Goal: Transaction & Acquisition: Obtain resource

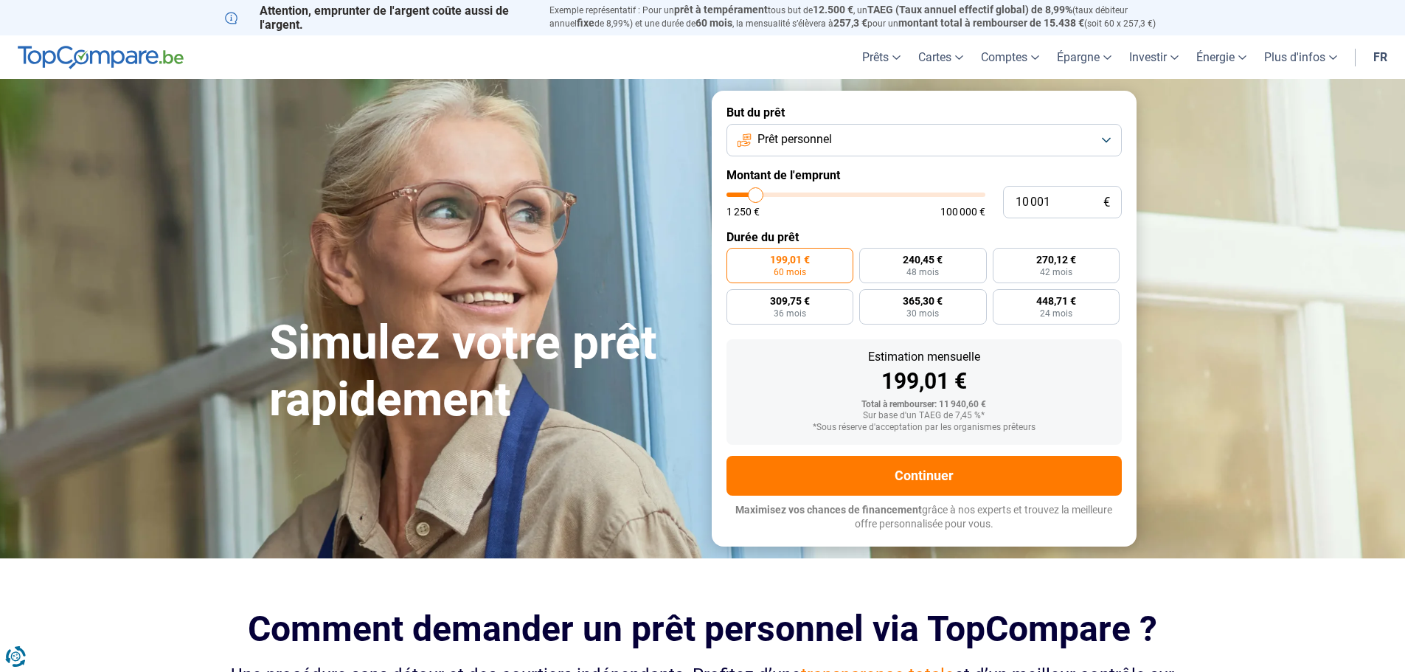
click at [1110, 139] on button "Prêt personnel" at bounding box center [923, 140] width 395 height 32
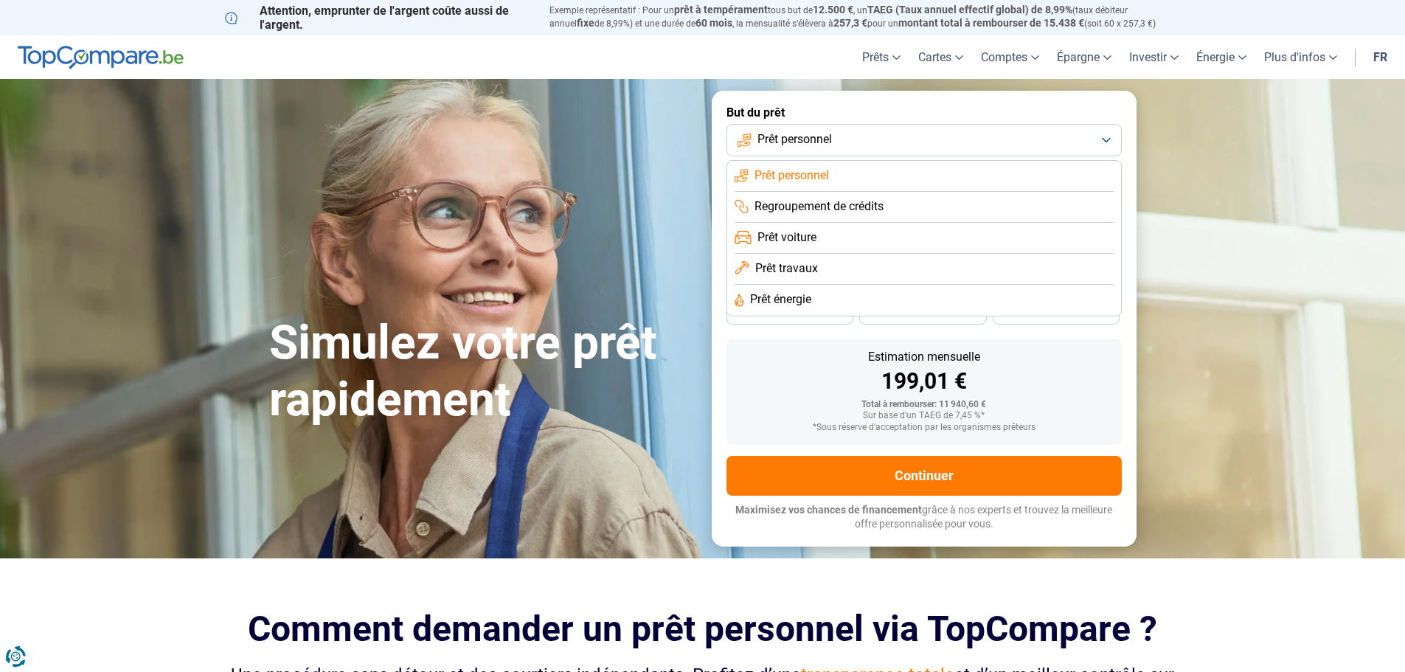
click at [804, 175] on span "Prêt personnel" at bounding box center [791, 175] width 74 height 16
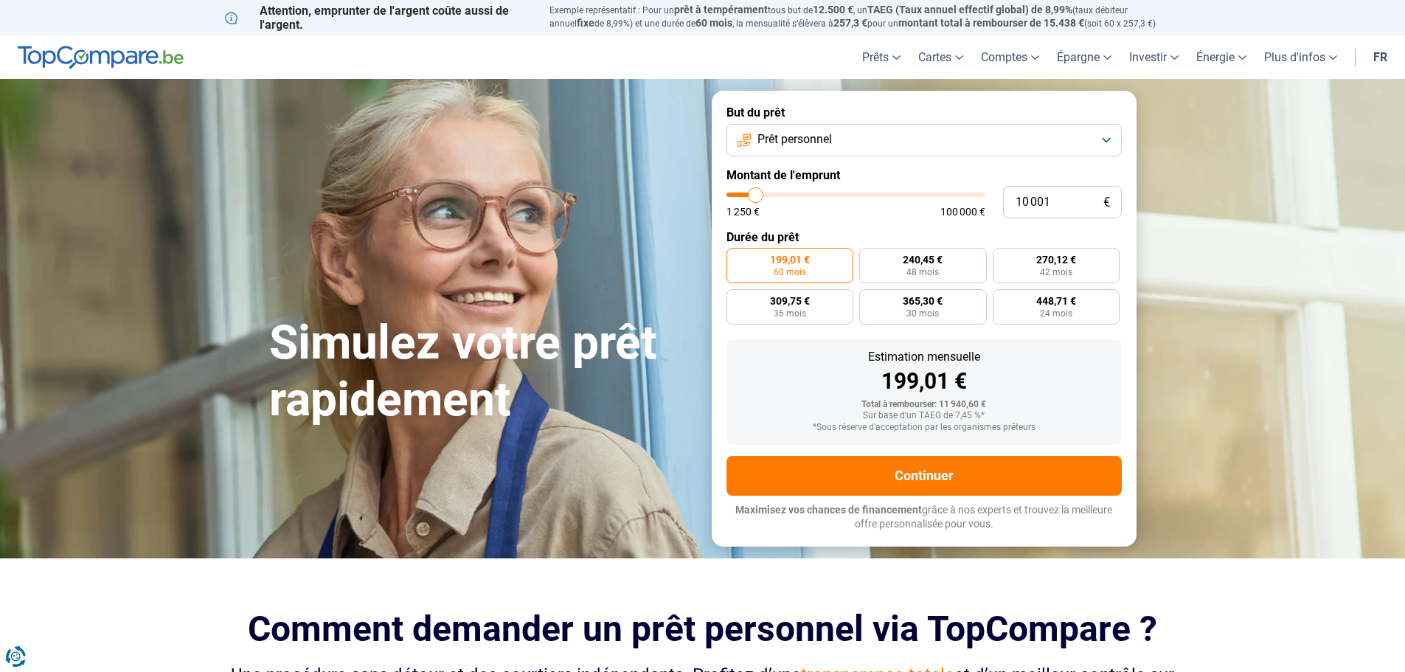
type input "10 500"
type input "10500"
type input "11 250"
type input "11250"
type input "12 500"
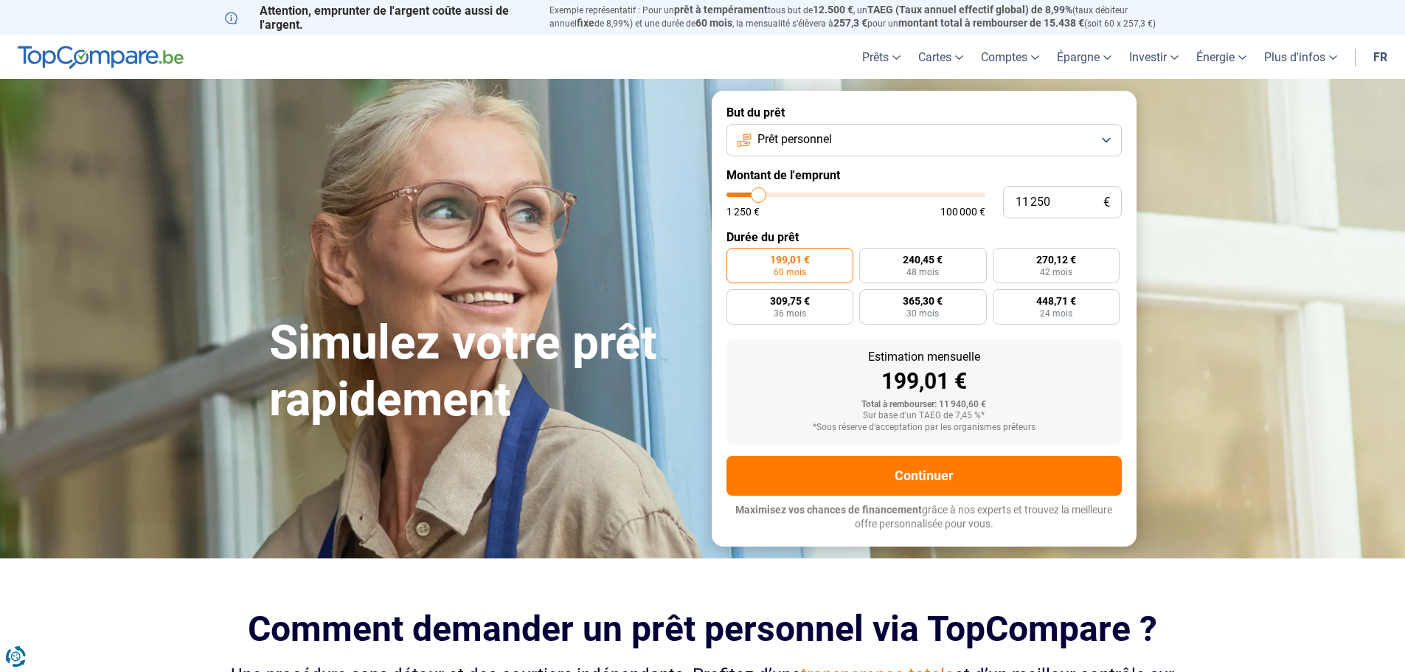
type input "12500"
type input "13 000"
type input "13000"
type input "13 250"
type input "13250"
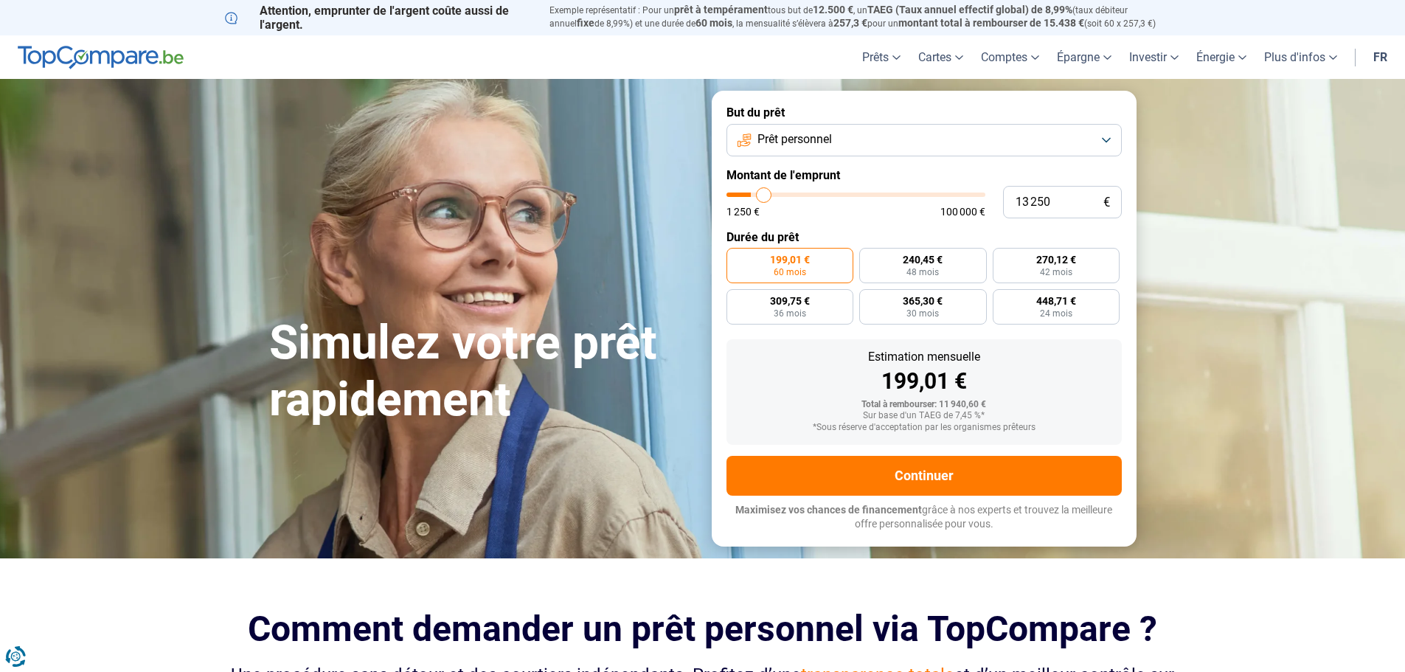
type input "13 500"
type input "13500"
type input "14 250"
type input "14250"
type input "14 500"
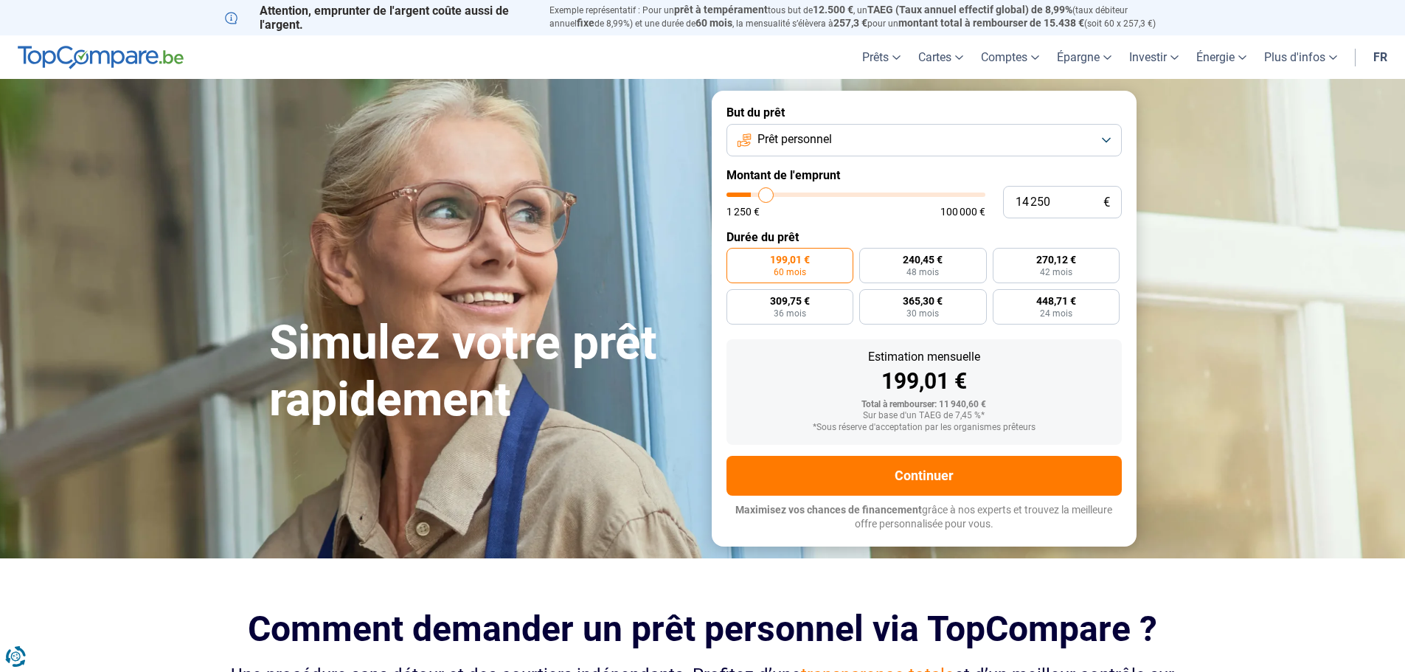
type input "14500"
type input "15 000"
type input "15000"
type input "15 500"
type input "15500"
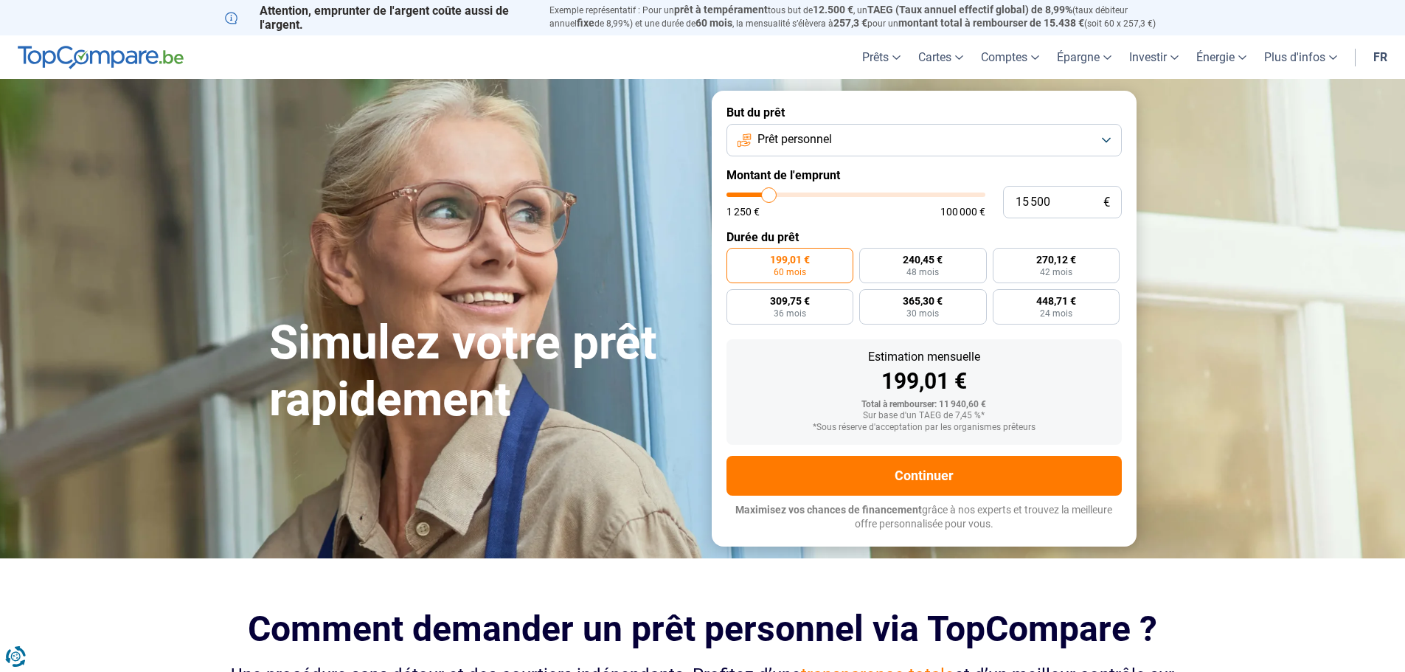
type input "16 000"
type input "16000"
type input "17 000"
type input "17000"
type input "17 250"
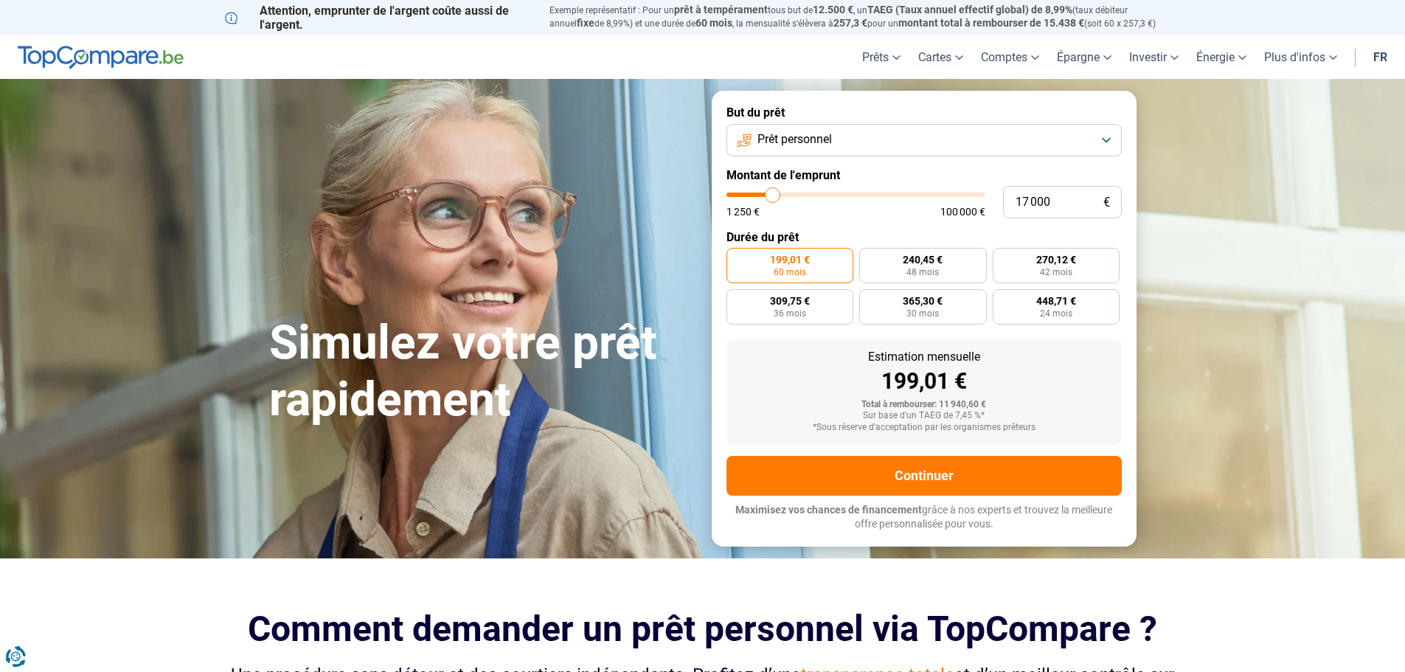
type input "17250"
type input "17 750"
type input "17750"
type input "18 500"
type input "18500"
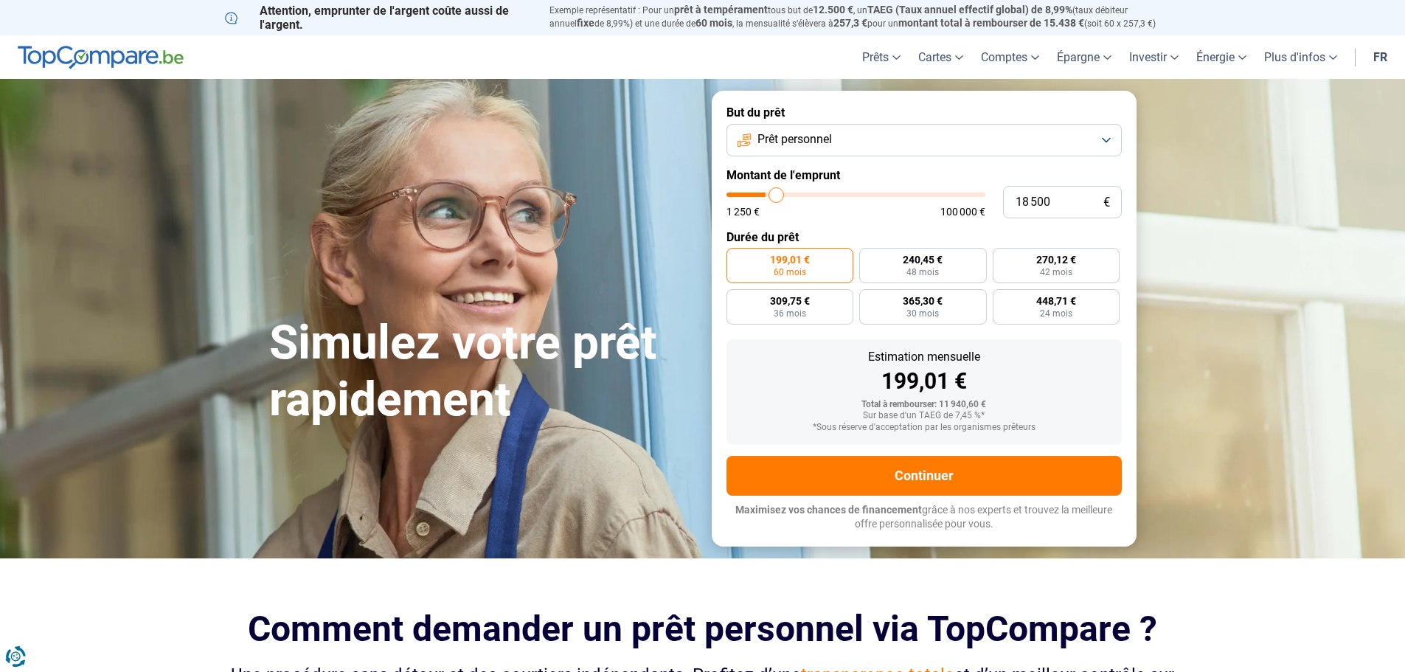
type input "19 250"
type input "19250"
type input "20 250"
type input "20250"
type input "21 250"
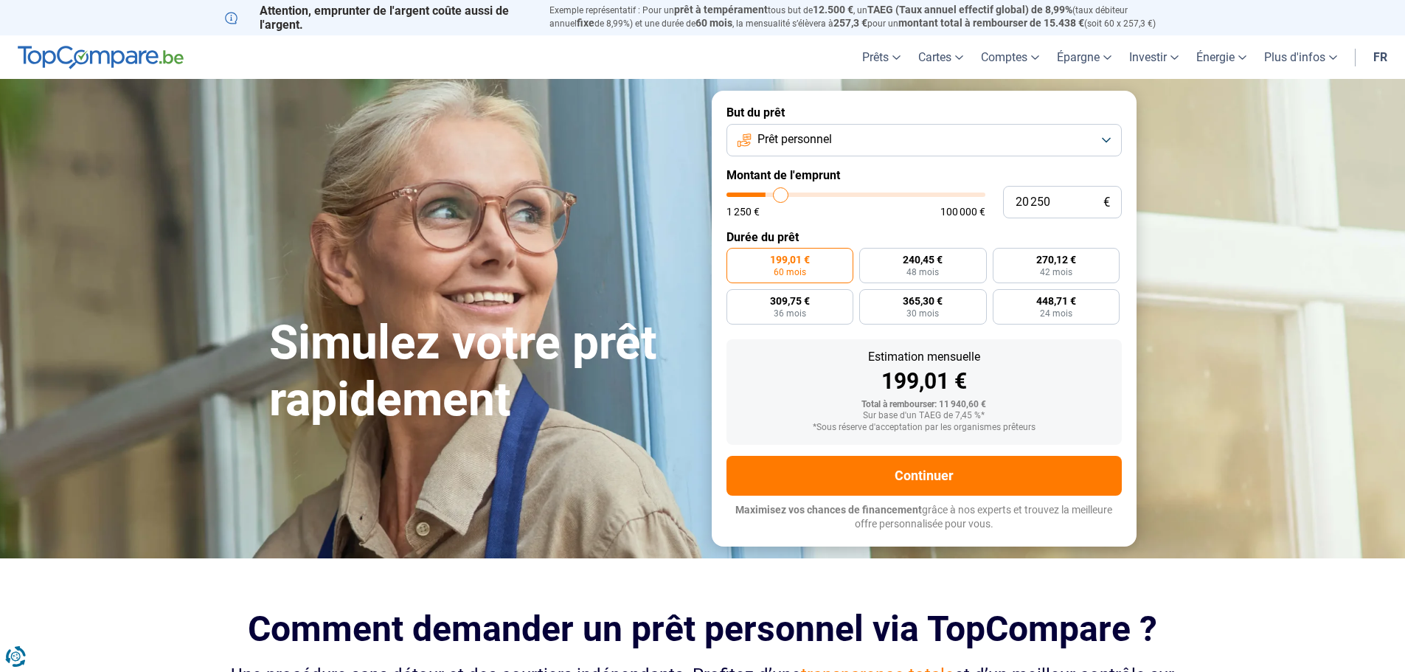
type input "21250"
type input "21 500"
type input "21500"
type input "21 750"
type input "21750"
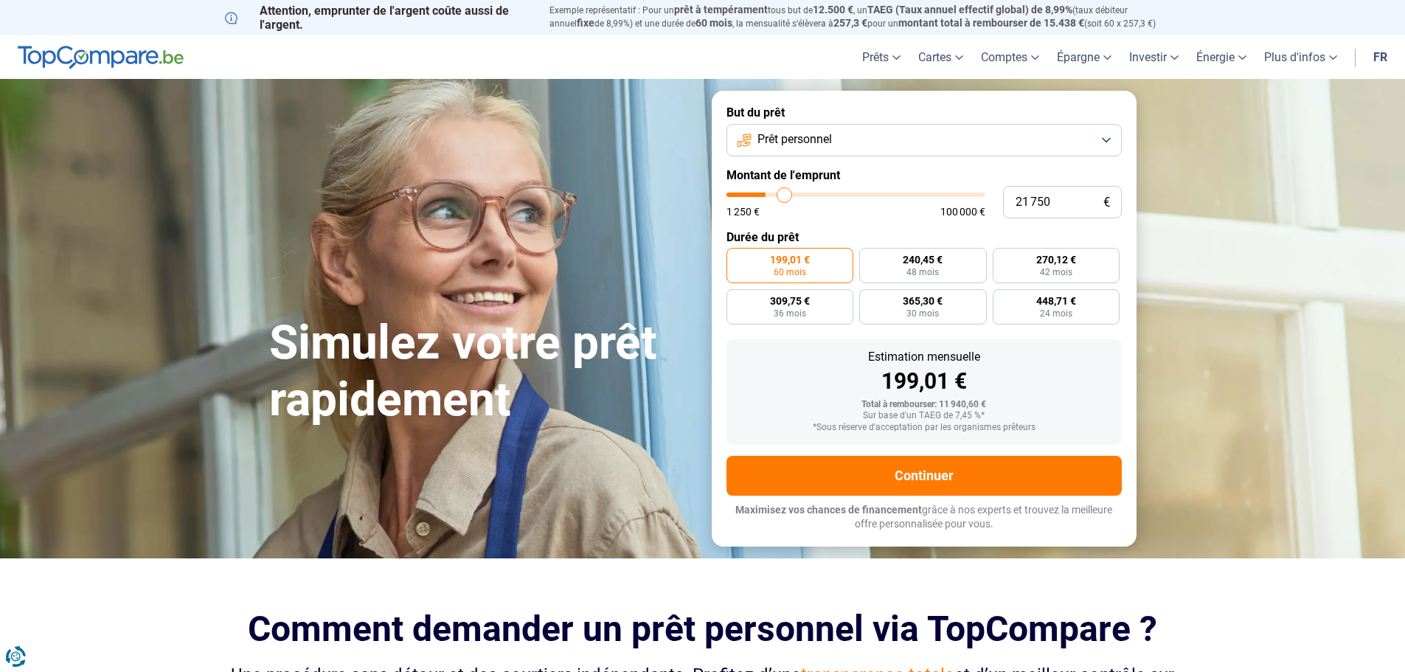
type input "22 000"
type input "22000"
type input "22 250"
type input "22250"
type input "22 750"
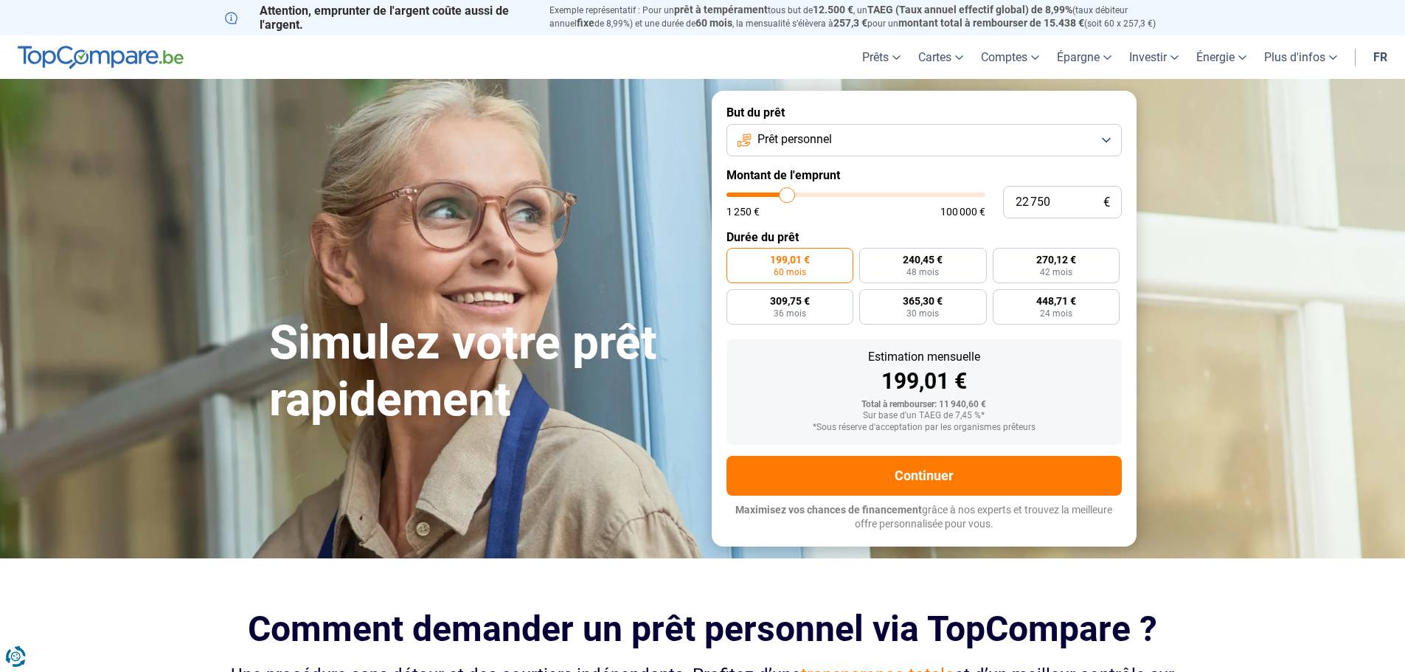
drag, startPoint x: 757, startPoint y: 195, endPoint x: 787, endPoint y: 194, distance: 29.5
type input "22750"
click at [787, 194] on input "range" at bounding box center [855, 194] width 259 height 4
radio input "false"
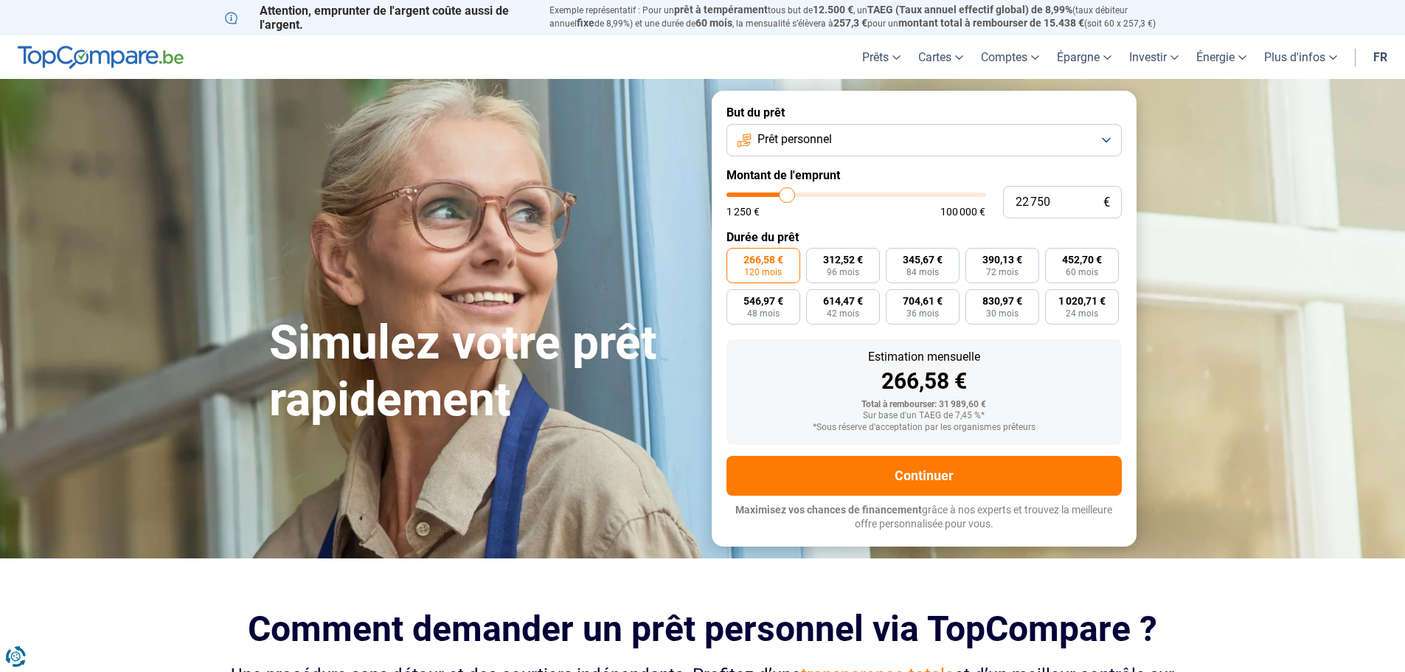
type input "20 250"
type input "20250"
type input "16 500"
type input "16500"
type input "11 000"
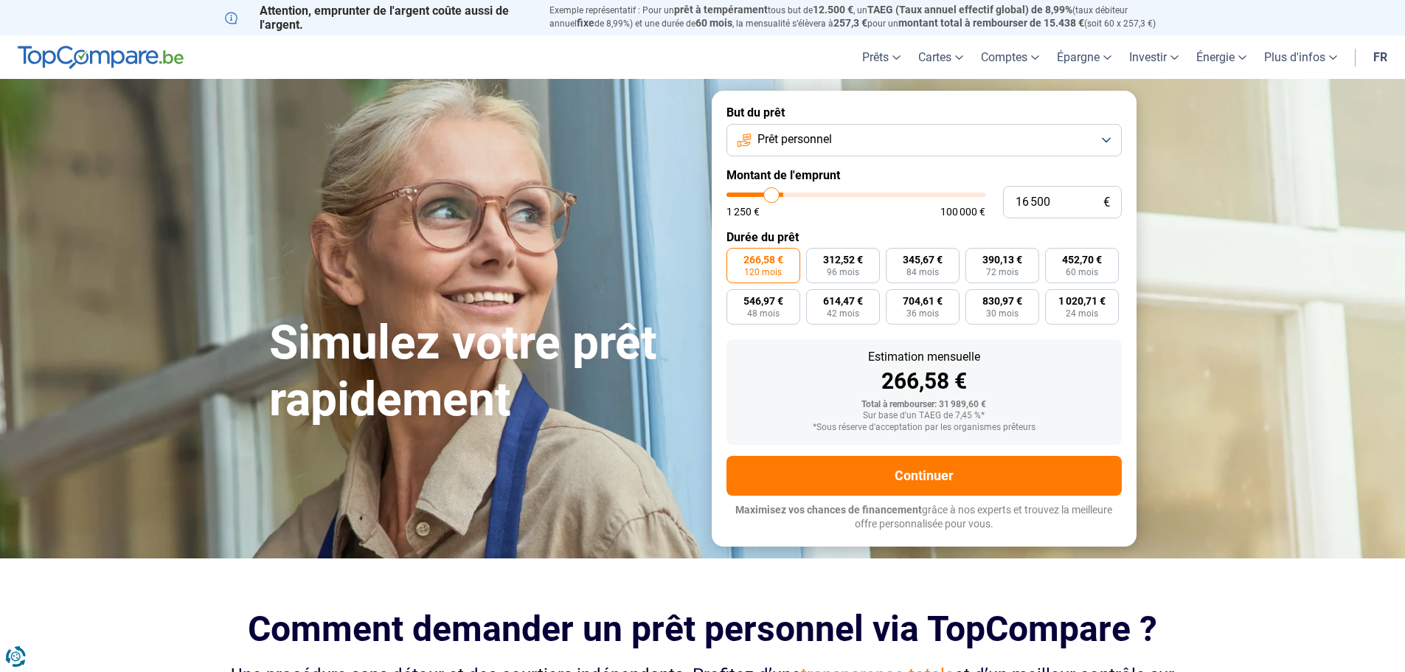
type input "11000"
type input "5 250"
type input "5250"
type input "1 250"
drag, startPoint x: 787, startPoint y: 193, endPoint x: 716, endPoint y: 195, distance: 71.6
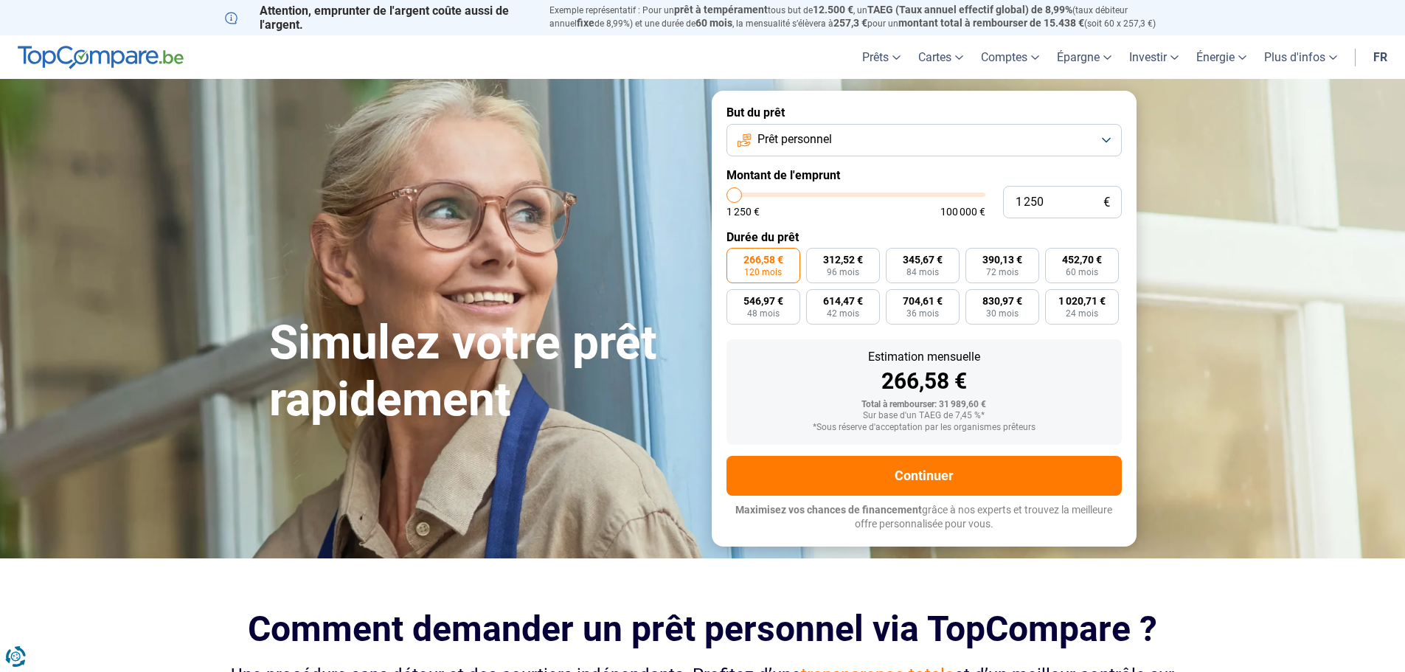
type input "1250"
click at [726, 195] on input "range" at bounding box center [855, 194] width 259 height 4
radio input "true"
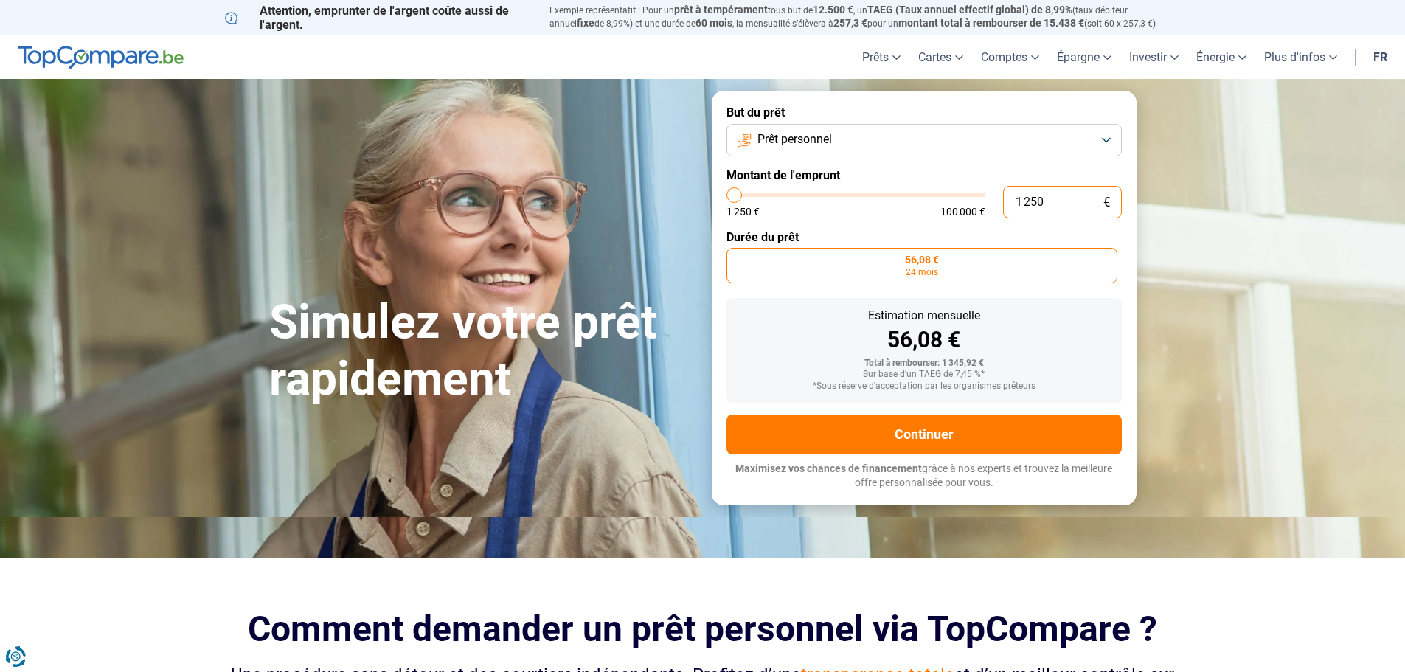
drag, startPoint x: 1065, startPoint y: 198, endPoint x: 995, endPoint y: 199, distance: 70.1
click at [995, 199] on div "1 250 € 1 250 € 100 000 €" at bounding box center [923, 202] width 395 height 32
type input "3"
type input "1250"
type input "35"
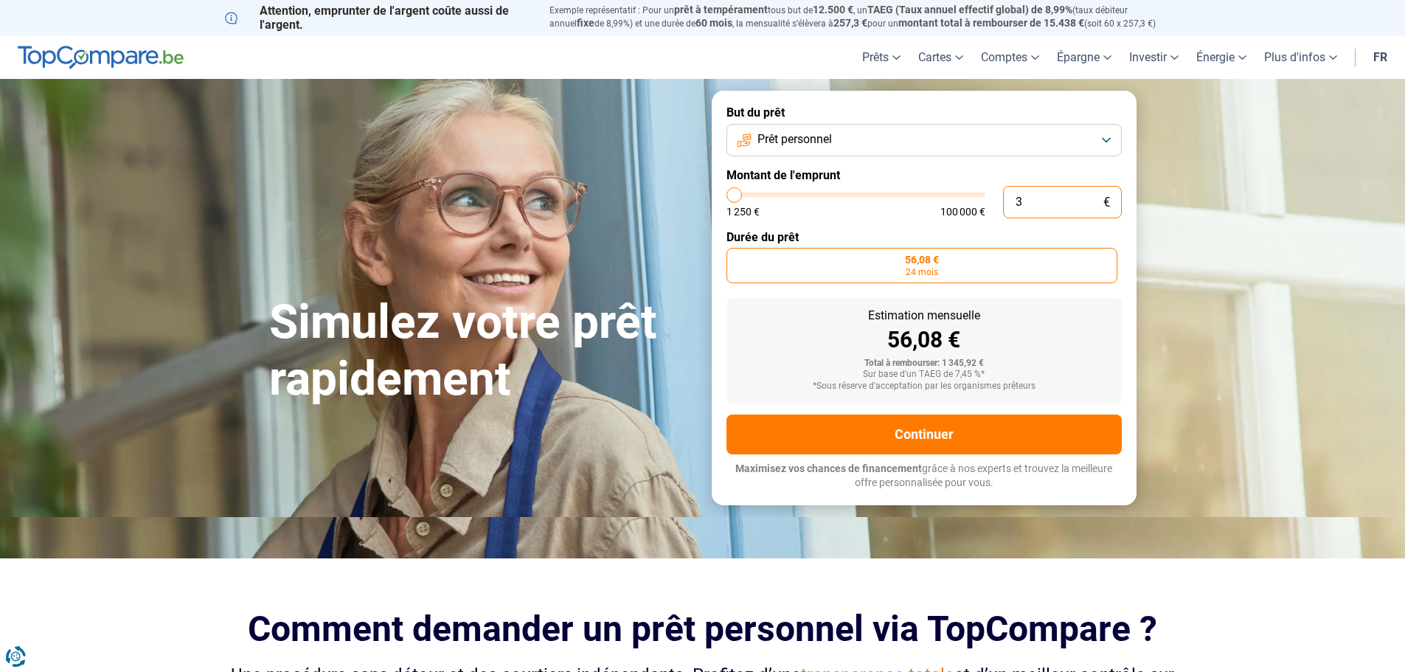
type input "1250"
type input "350"
type input "1250"
type input "1 250"
type input "1250"
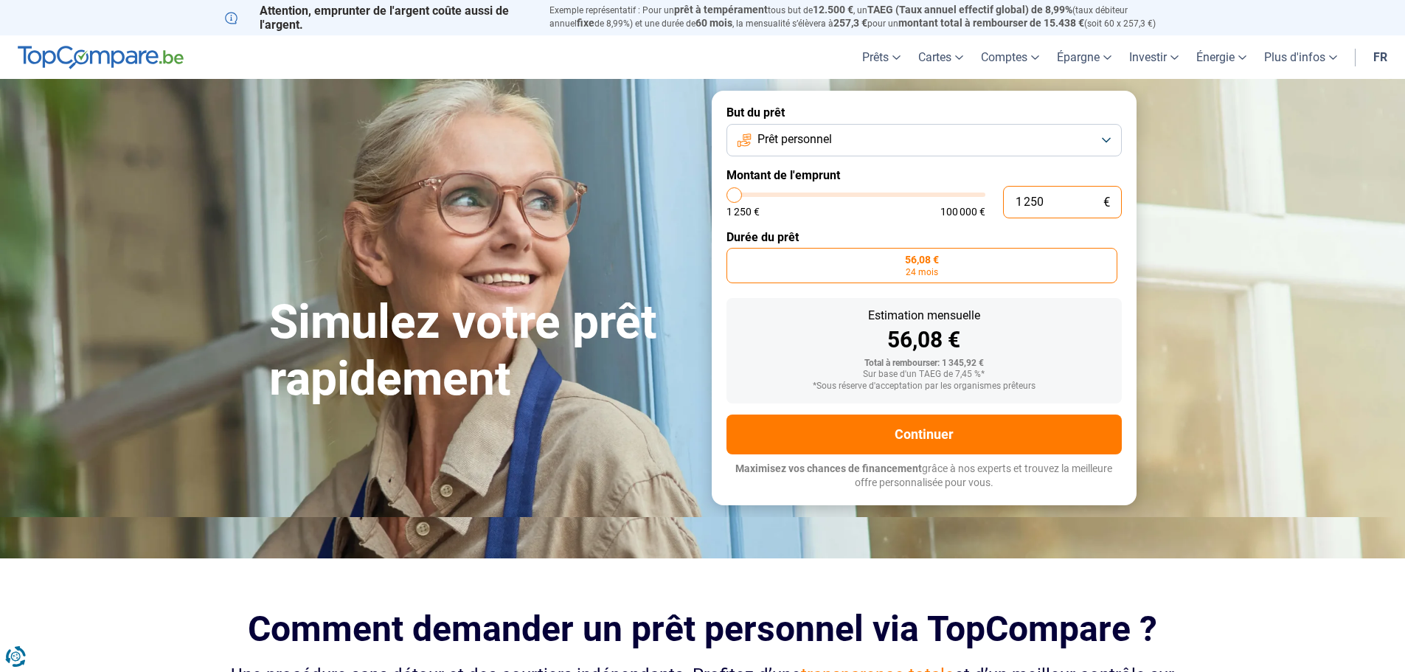
type input "12 501"
type input "12500"
radio input "false"
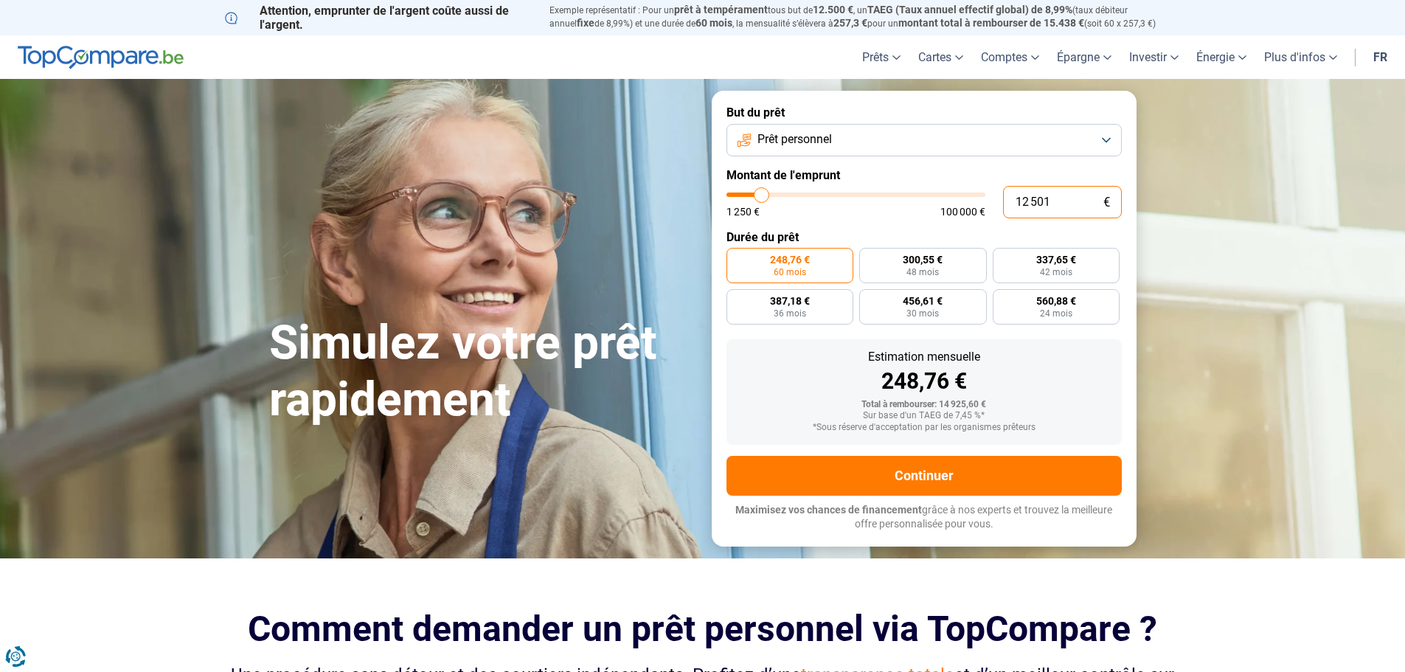
type input "1 250"
type input "1250"
type input "125"
type input "1250"
type input "12"
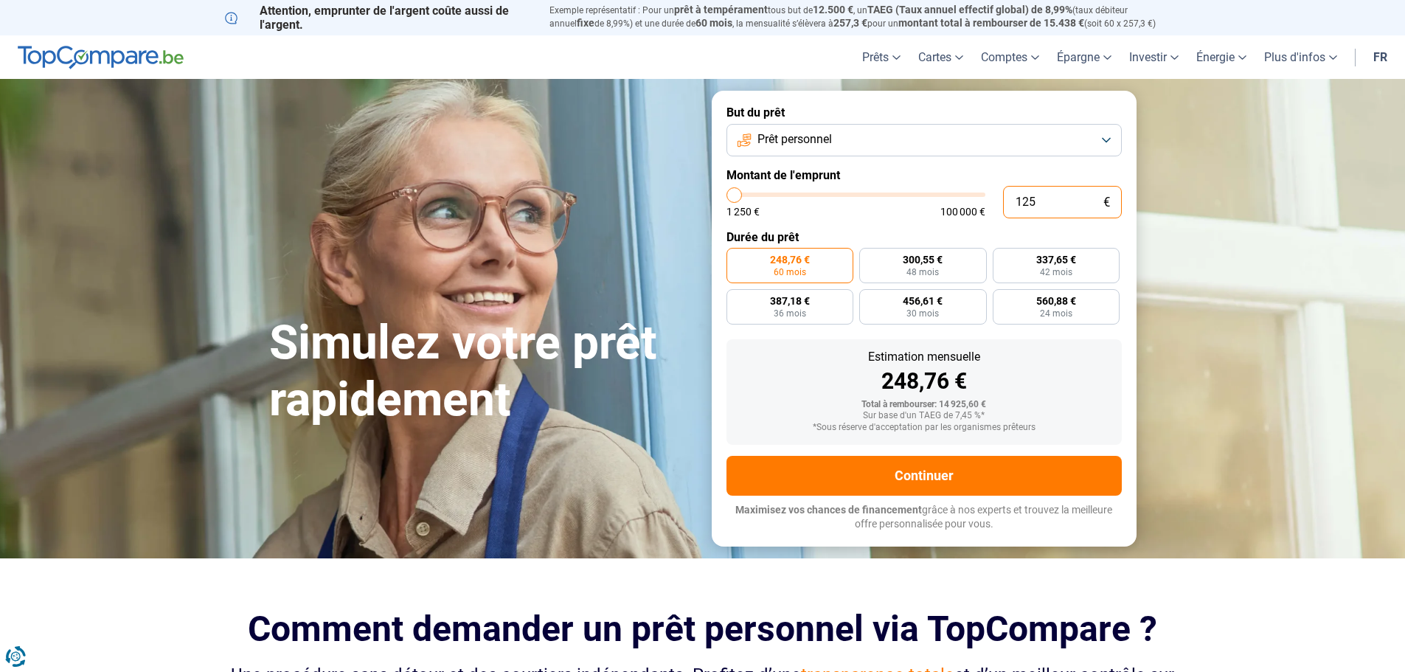
type input "1250"
type input "1"
type input "1250"
type input "0"
type input "1250"
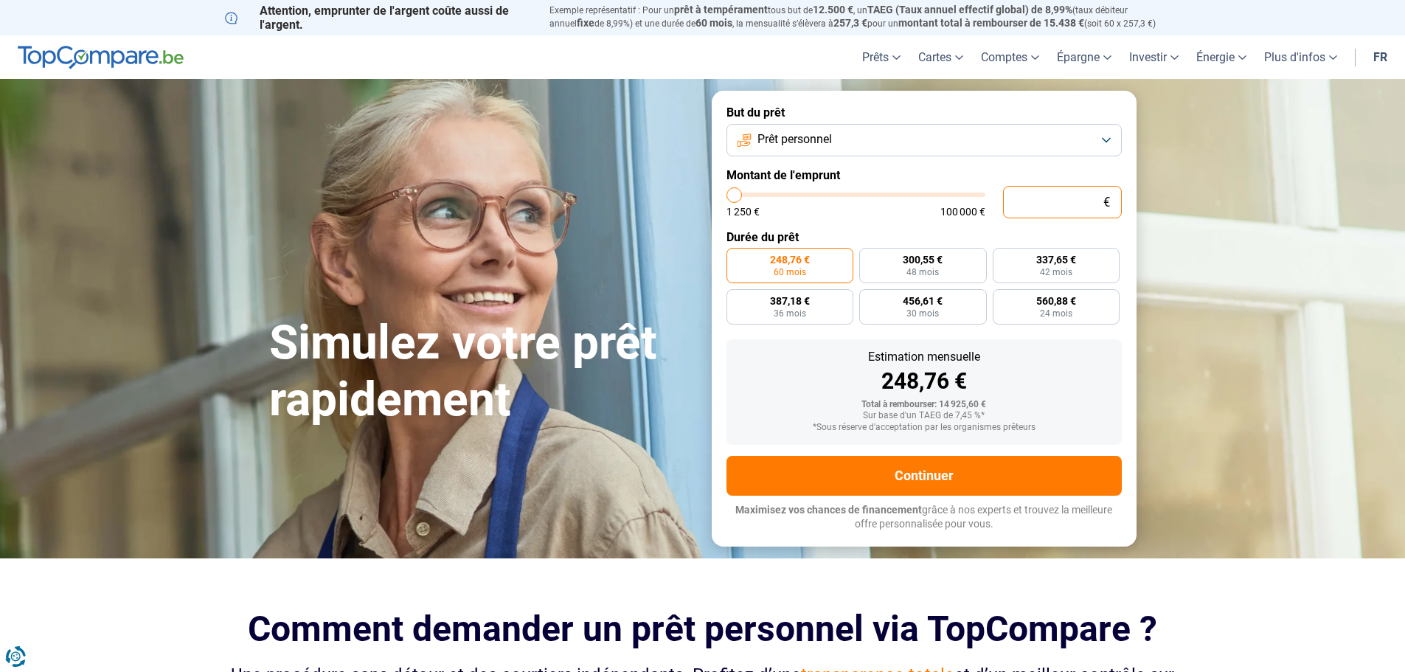
type input "3"
type input "1250"
type input "35"
type input "1250"
type input "350"
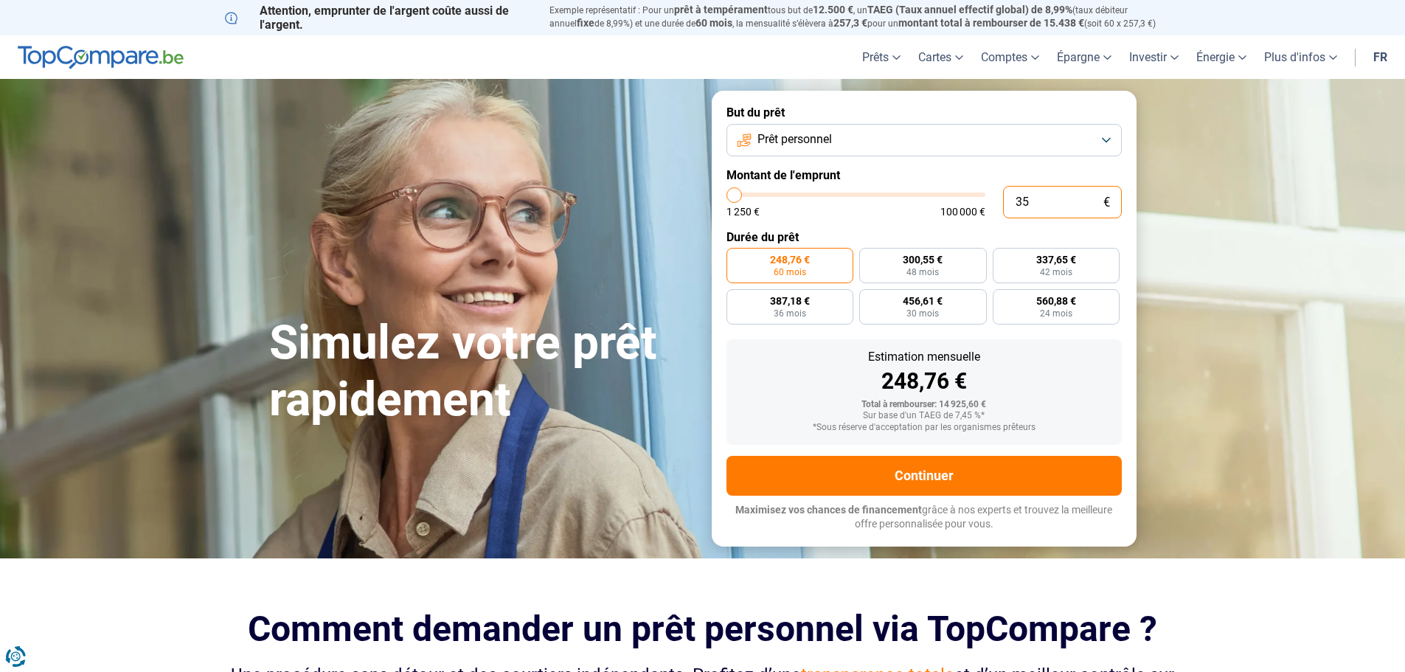
type input "1250"
type input "3 501"
type input "3500"
radio input "true"
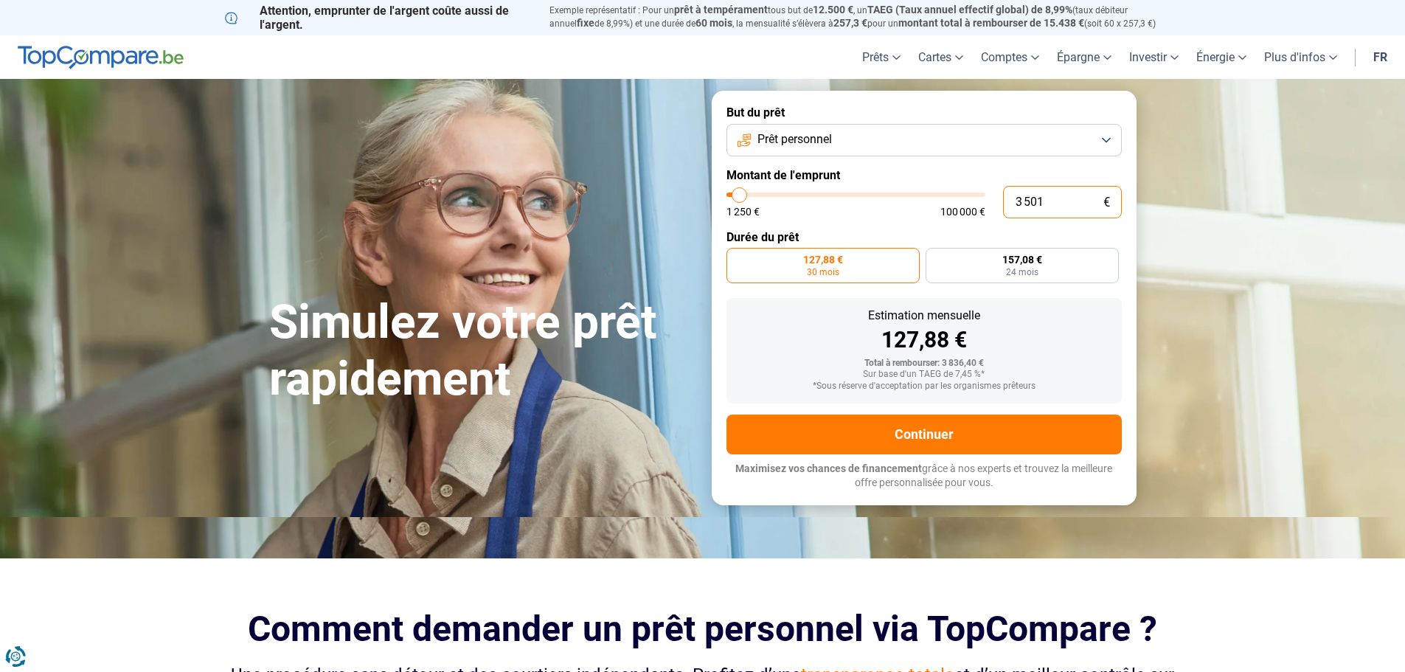
type input "350"
type input "1250"
type input "3 500"
type input "3500"
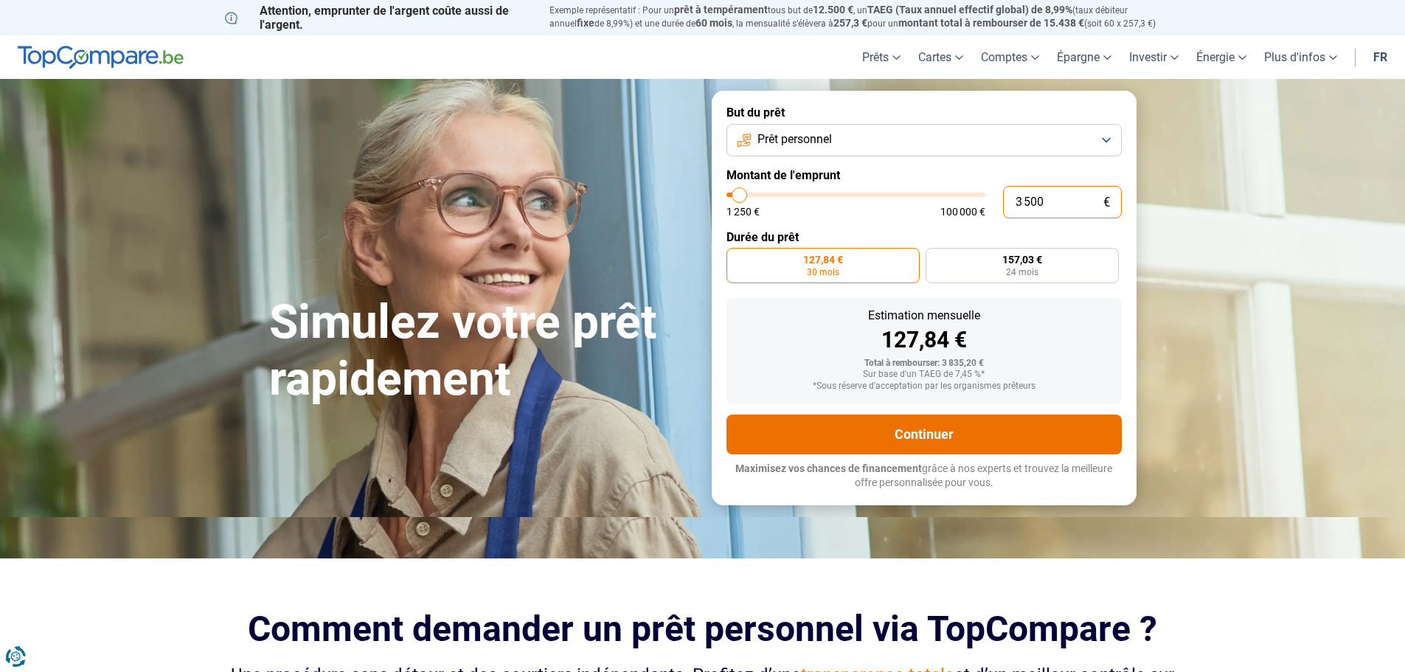
type input "3 500"
click at [960, 428] on button "Continuer" at bounding box center [923, 434] width 395 height 40
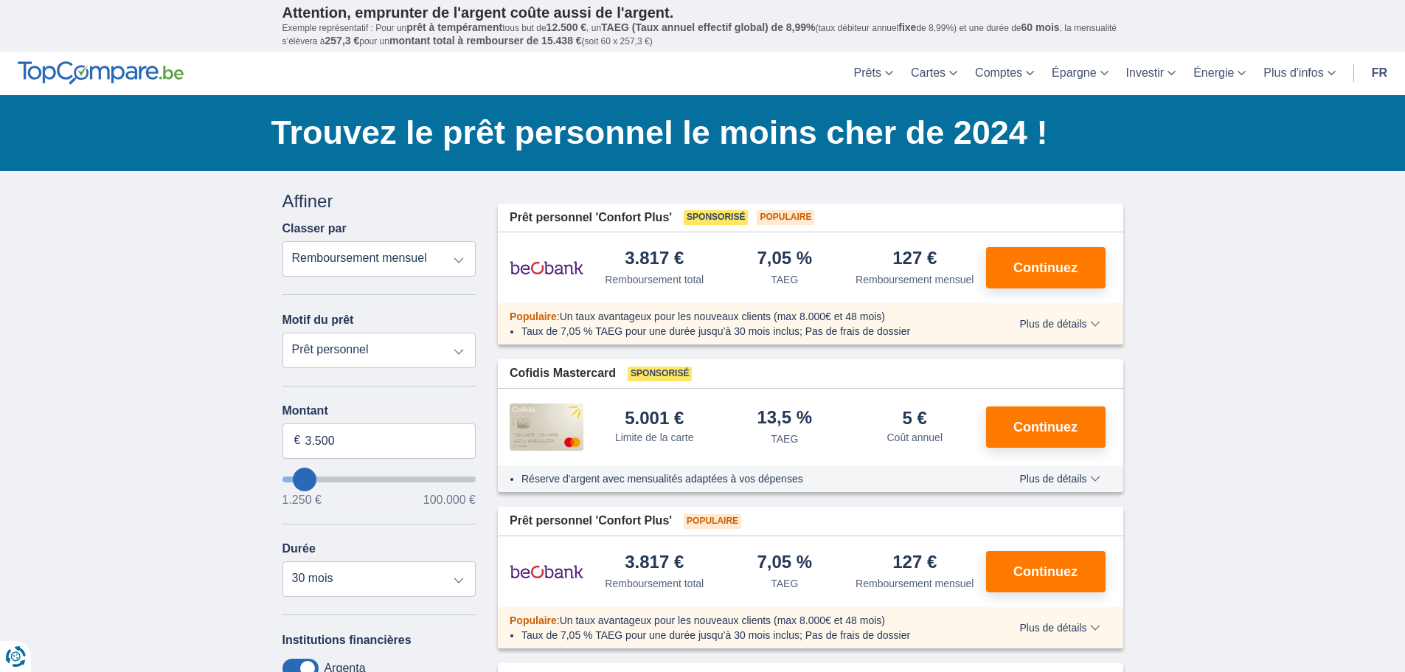
click at [1086, 322] on span "Plus de détails" at bounding box center [1059, 324] width 80 height 10
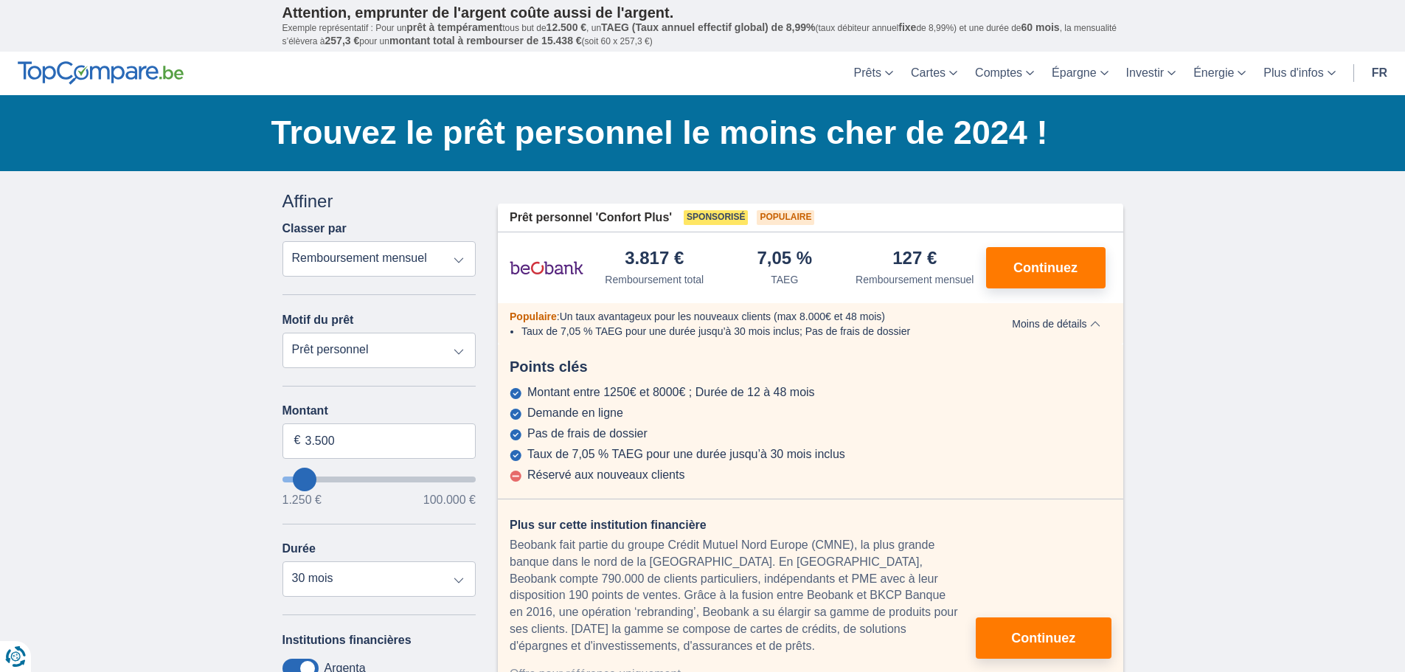
click at [653, 273] on div "Remboursement total" at bounding box center [654, 279] width 99 height 15
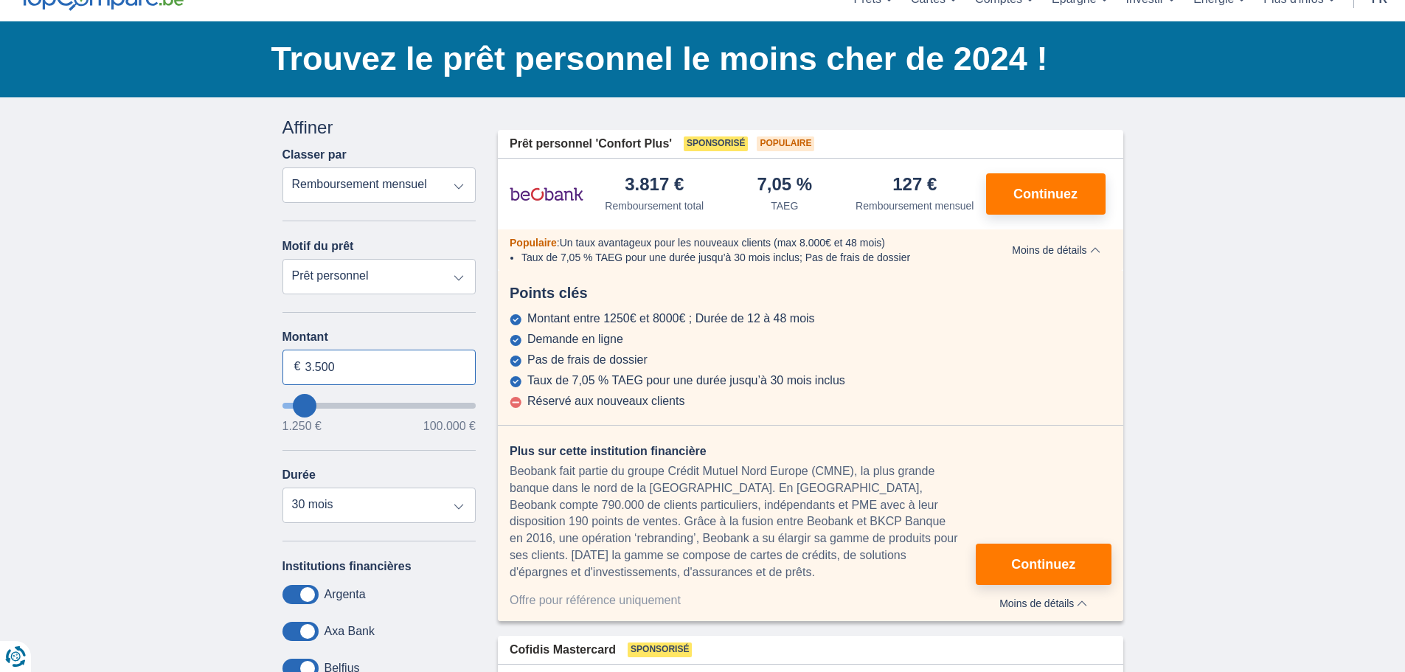
click at [366, 366] on input "3.500" at bounding box center [379, 366] width 194 height 35
type input "3"
type input "5.000"
type input "5250"
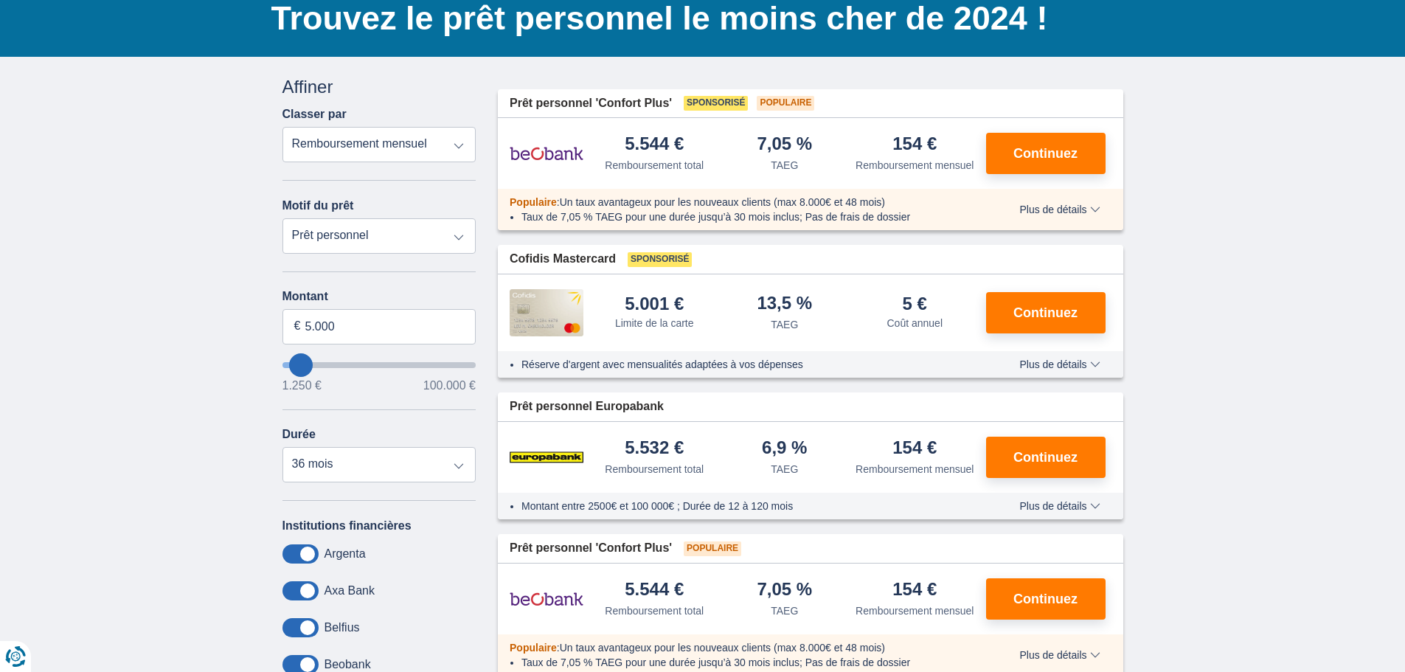
scroll to position [147, 0]
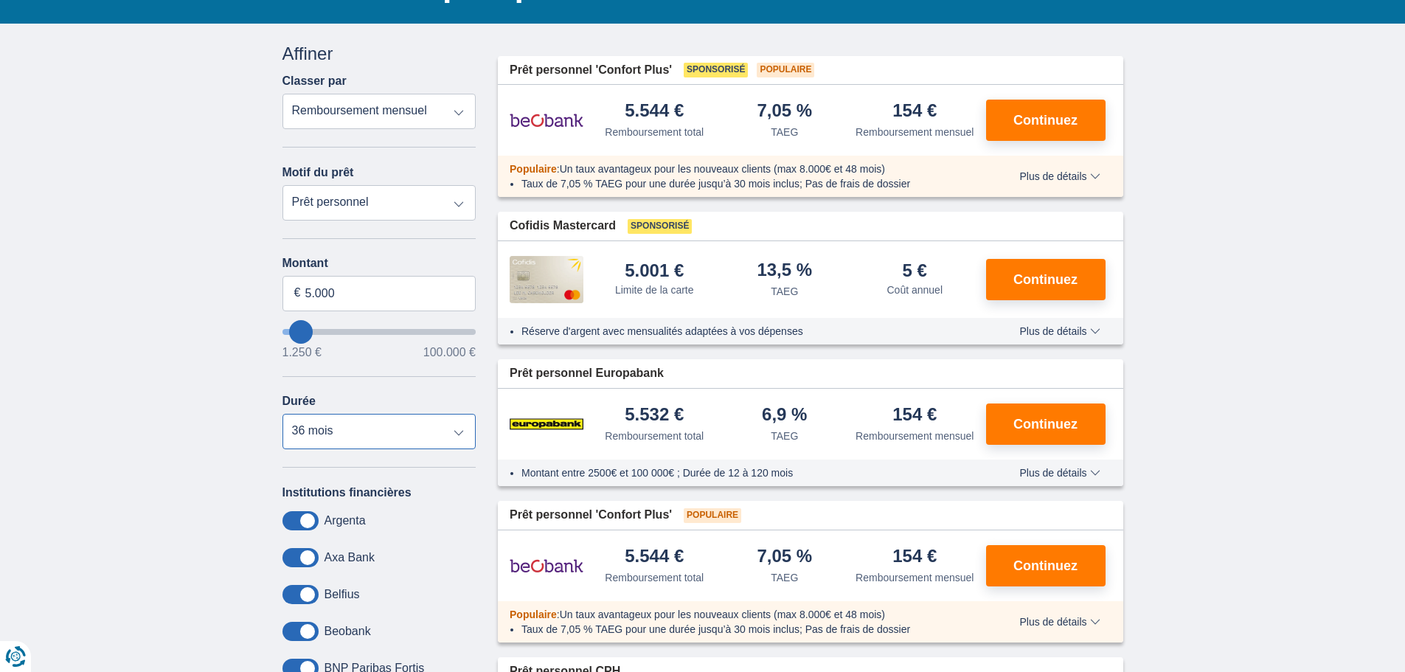
click at [460, 434] on select "12 mois 18 mois 24 mois 30 mois 36 mois" at bounding box center [379, 431] width 194 height 35
select select "30"
click at [282, 414] on select "12 mois 18 mois 24 mois 30 mois 36 mois" at bounding box center [379, 431] width 194 height 35
